Goal: Transaction & Acquisition: Book appointment/travel/reservation

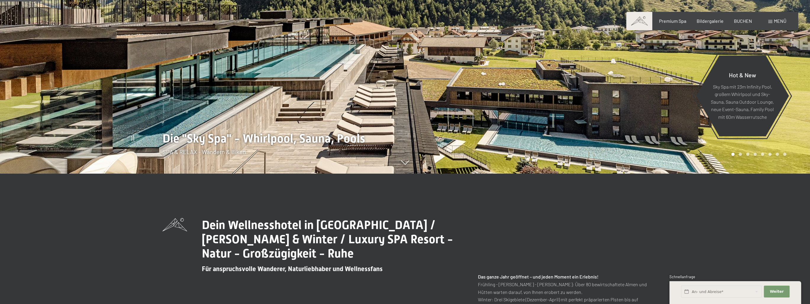
scroll to position [30, 0]
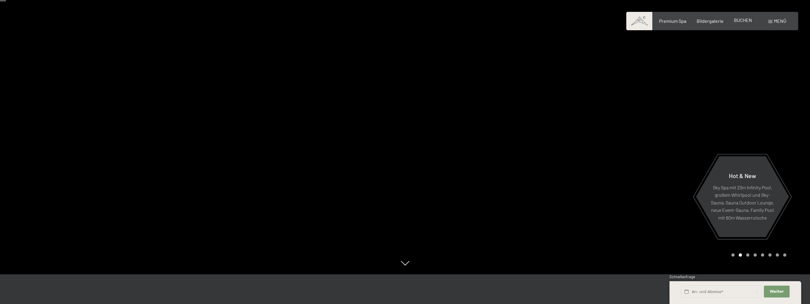
click at [748, 20] on span "BUCHEN" at bounding box center [743, 20] width 18 height 6
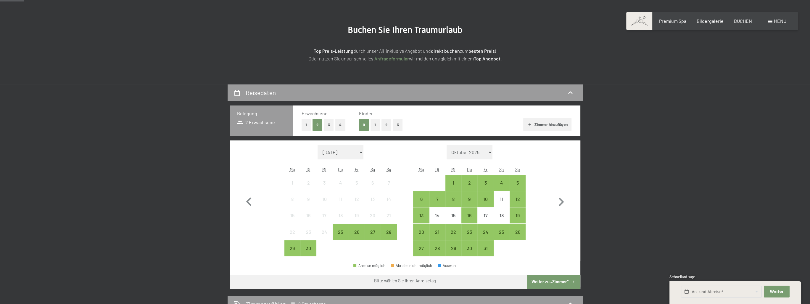
scroll to position [59, 0]
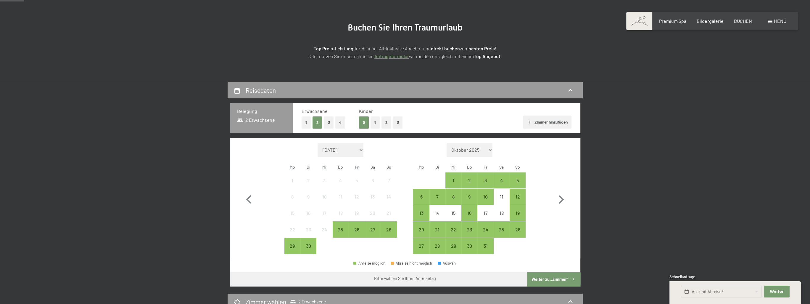
click at [389, 122] on button "2" at bounding box center [386, 122] width 10 height 12
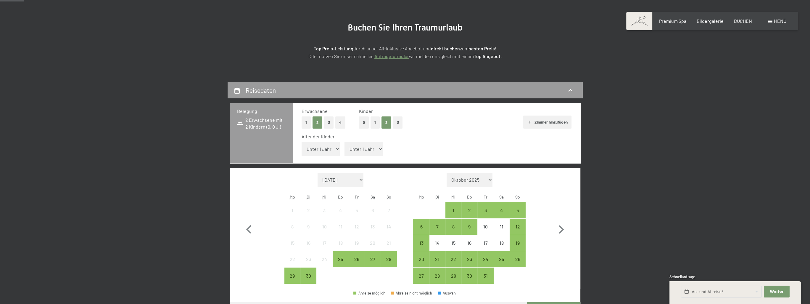
click at [332, 149] on select "Unter 1 Jahr 1 Jahr 2 Jahre 3 Jahre 4 Jahre 5 Jahre 6 Jahre 7 Jahre 8 Jahre 9 J…" at bounding box center [321, 149] width 38 height 14
select select "4"
click at [302, 142] on select "Unter 1 Jahr 1 Jahr 2 Jahre 3 Jahre 4 Jahre 5 Jahre 6 Jahre 7 Jahre 8 Jahre 9 J…" at bounding box center [321, 149] width 38 height 14
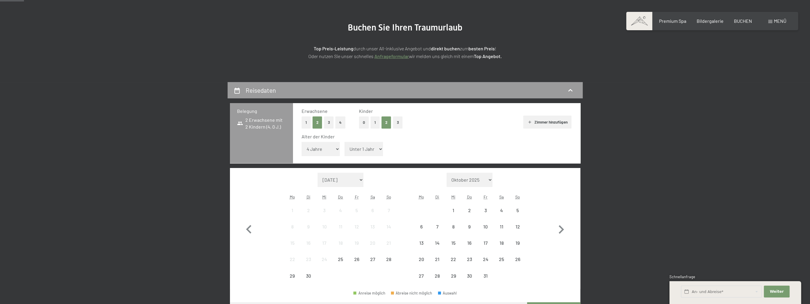
drag, startPoint x: 373, startPoint y: 149, endPoint x: 373, endPoint y: 154, distance: 4.2
click at [373, 149] on select "Unter 1 Jahr 1 Jahr 2 Jahre 3 Jahre 4 Jahre 5 Jahre 6 Jahre 7 Jahre 8 Jahre 9 J…" at bounding box center [363, 149] width 38 height 14
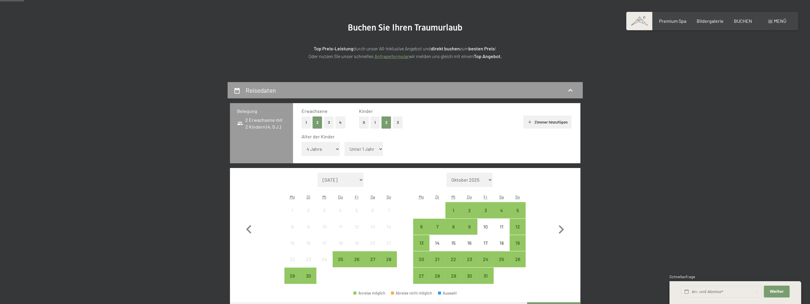
select select "6"
click at [344, 142] on select "Unter 1 Jahr 1 Jahr 2 Jahre 3 Jahre 4 Jahre 5 Jahre 6 Jahre 7 Jahre 8 Jahre 9 J…" at bounding box center [363, 149] width 38 height 14
click at [371, 260] on div "27" at bounding box center [372, 264] width 15 height 15
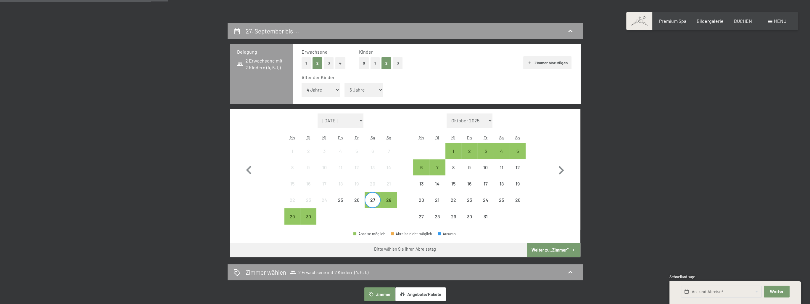
scroll to position [118, 0]
click at [570, 30] on icon at bounding box center [570, 31] width 4 height 2
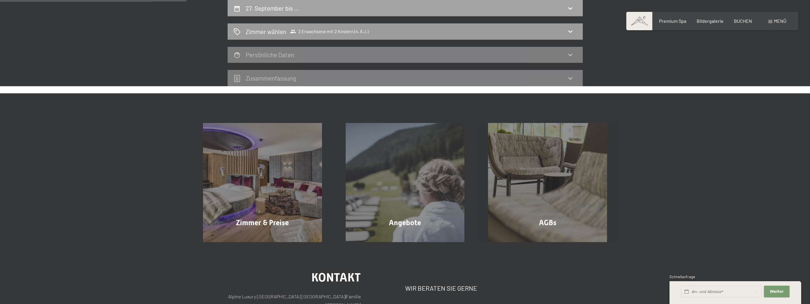
click at [571, 7] on icon at bounding box center [570, 8] width 7 height 7
select select "4"
select select "6"
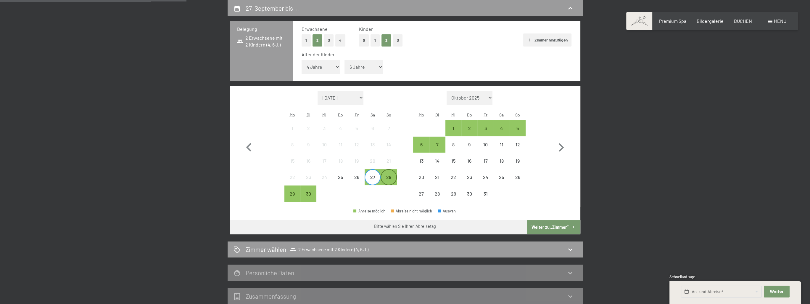
click at [388, 177] on div "28" at bounding box center [388, 182] width 15 height 15
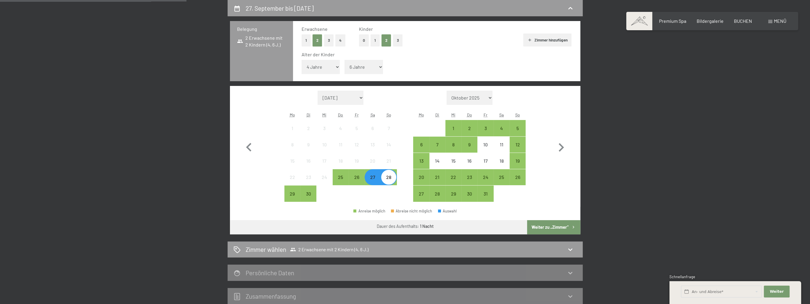
click at [542, 224] on button "Weiter zu „Zimmer“" at bounding box center [553, 227] width 53 height 14
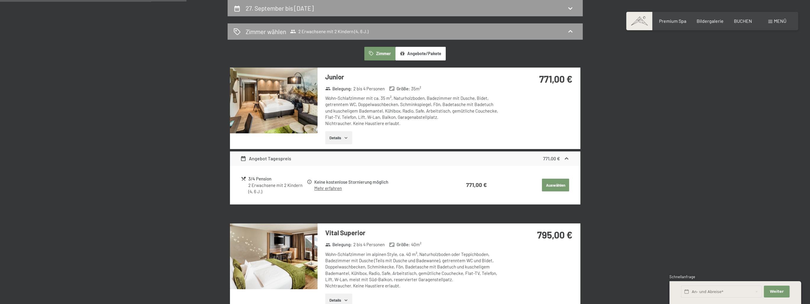
click at [344, 138] on button "Details" at bounding box center [338, 137] width 27 height 13
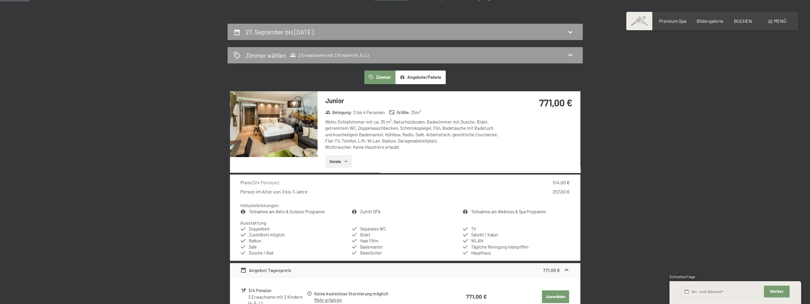
scroll to position [23, 0]
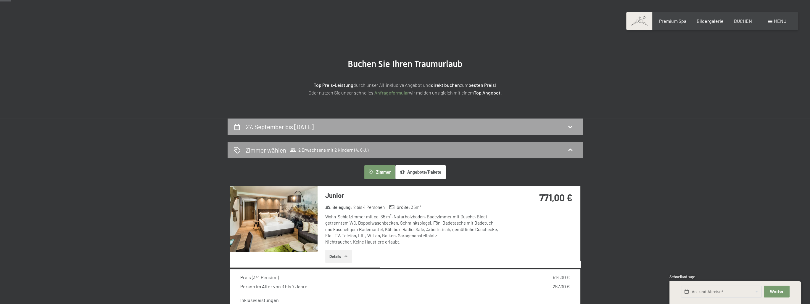
drag, startPoint x: 569, startPoint y: 148, endPoint x: 570, endPoint y: 133, distance: 14.9
click at [569, 148] on icon at bounding box center [570, 149] width 7 height 7
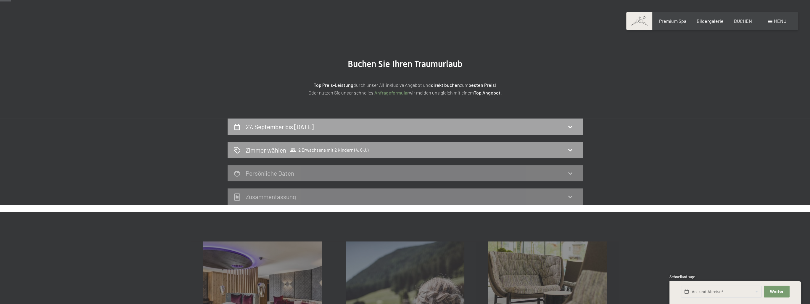
click at [568, 125] on icon at bounding box center [570, 126] width 7 height 7
select select "4"
select select "6"
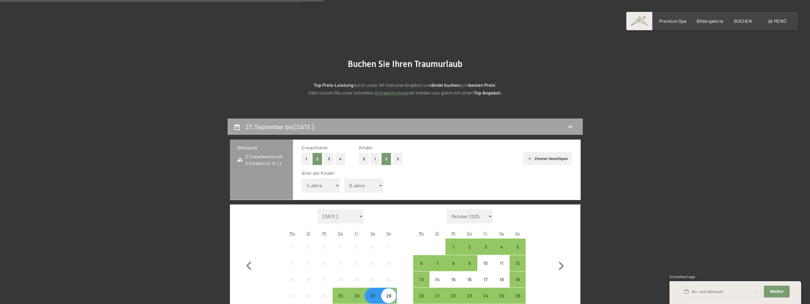
scroll to position [141, 0]
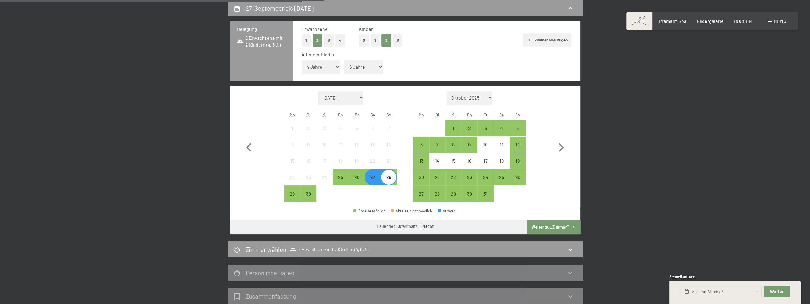
click at [363, 39] on button "0" at bounding box center [364, 40] width 10 height 12
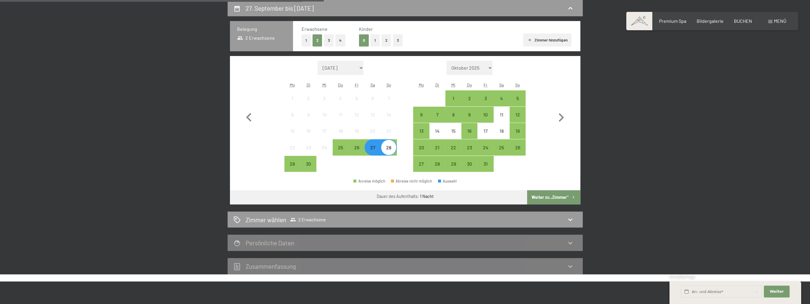
click at [549, 194] on button "Weiter zu „Zimmer“" at bounding box center [553, 197] width 53 height 14
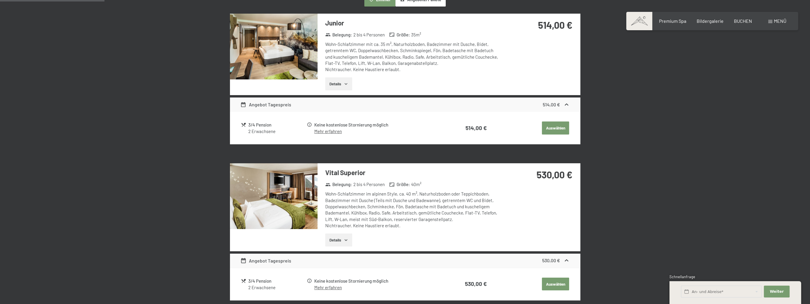
scroll to position [200, 0]
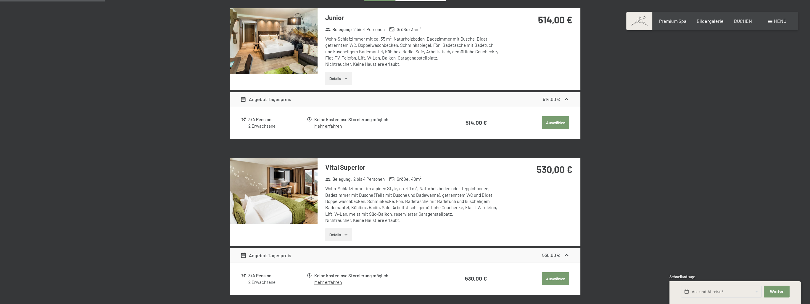
click at [332, 79] on button "Details" at bounding box center [338, 78] width 27 height 13
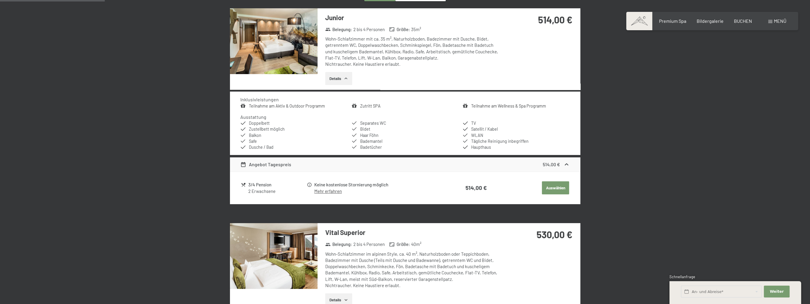
click at [342, 77] on button "Details" at bounding box center [338, 78] width 27 height 13
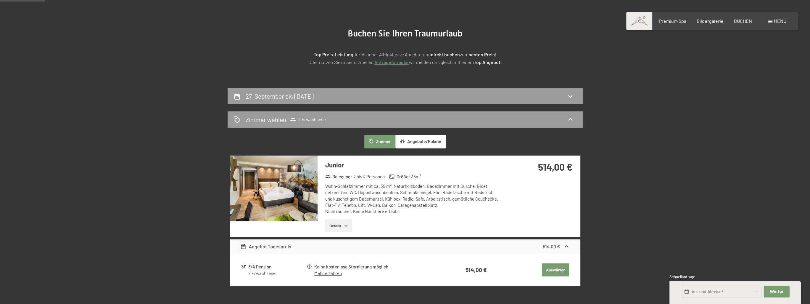
scroll to position [52, 0]
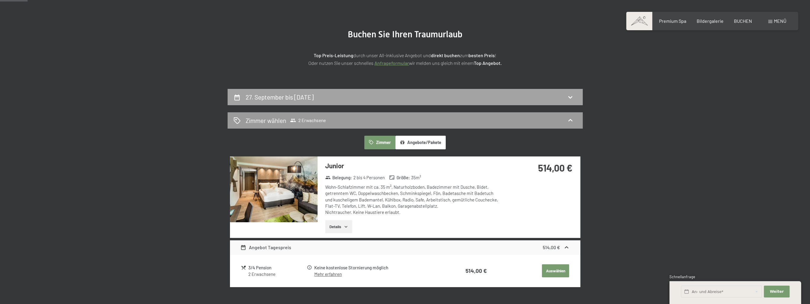
click at [382, 100] on div "27. September bis [DATE]" at bounding box center [405, 97] width 343 height 9
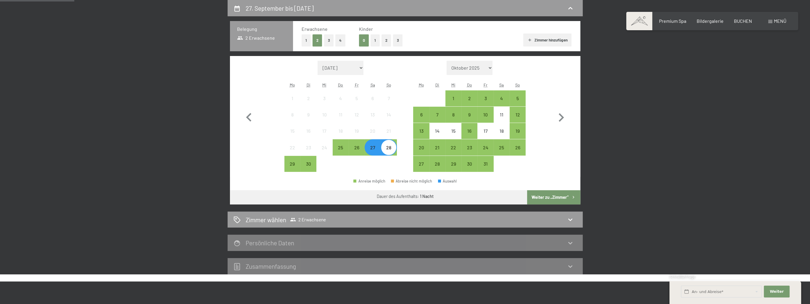
click at [387, 41] on button "2" at bounding box center [386, 40] width 10 height 12
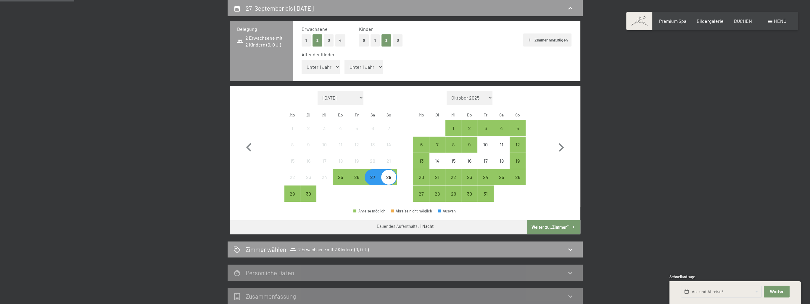
click at [542, 224] on button "Weiter zu „Zimmer“" at bounding box center [553, 227] width 53 height 14
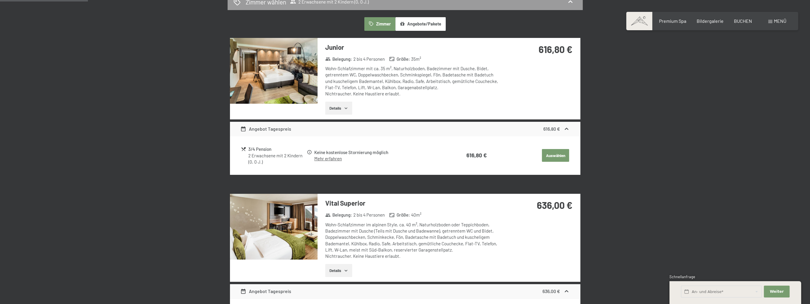
scroll to position [200, 0]
